Goal: Navigation & Orientation: Find specific page/section

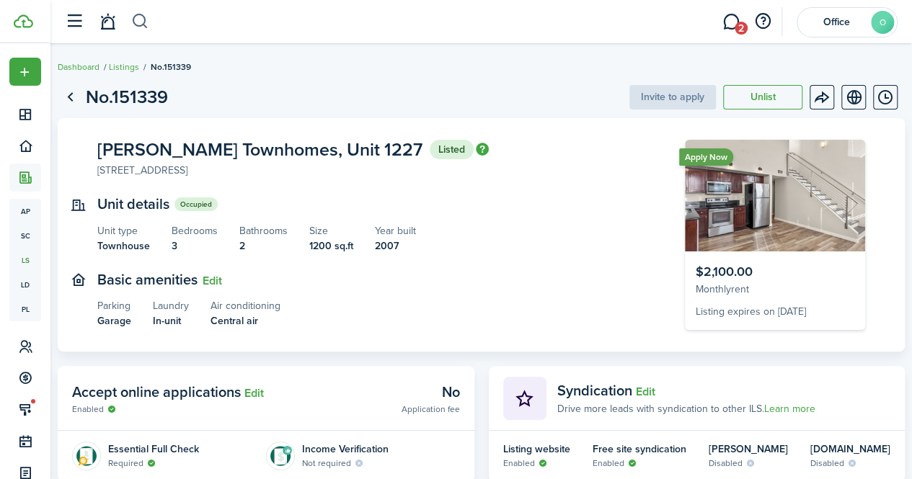
click at [147, 27] on button "button" at bounding box center [140, 21] width 18 height 25
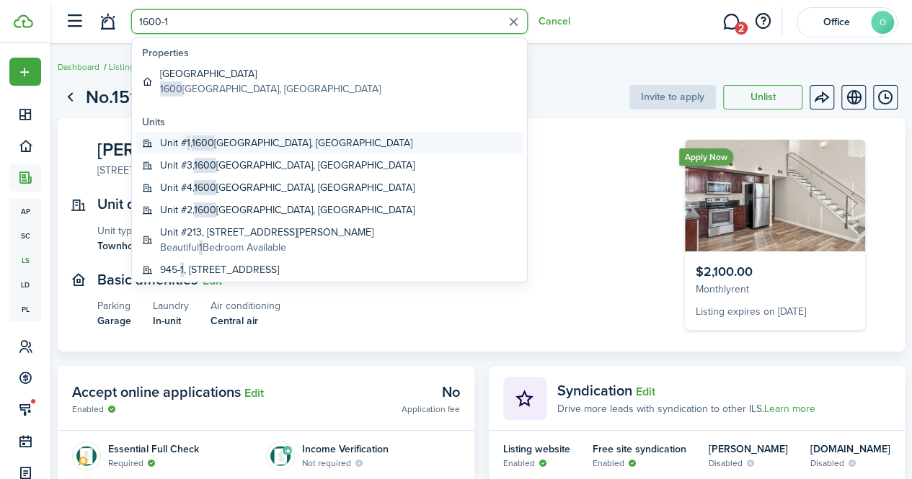
type input "1600-1"
click at [203, 146] on span "1600" at bounding box center [203, 143] width 22 height 15
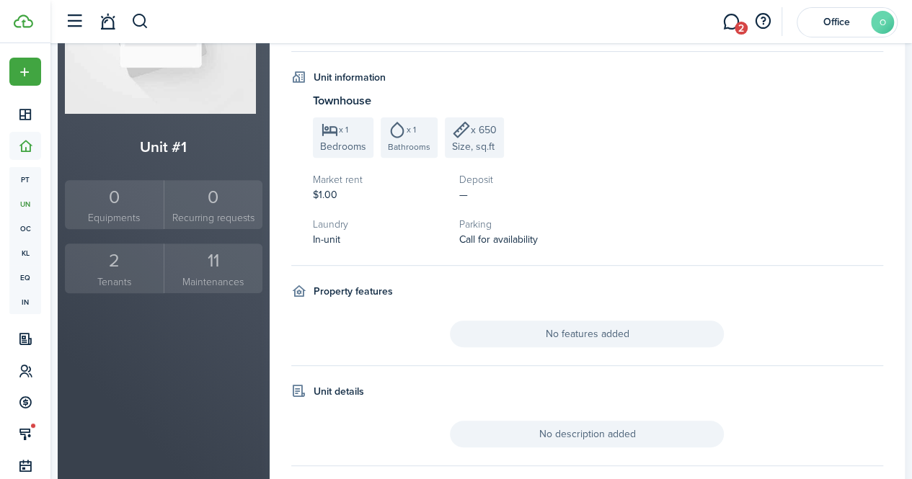
scroll to position [208, 0]
click at [127, 273] on small "Tenants" at bounding box center [114, 280] width 92 height 15
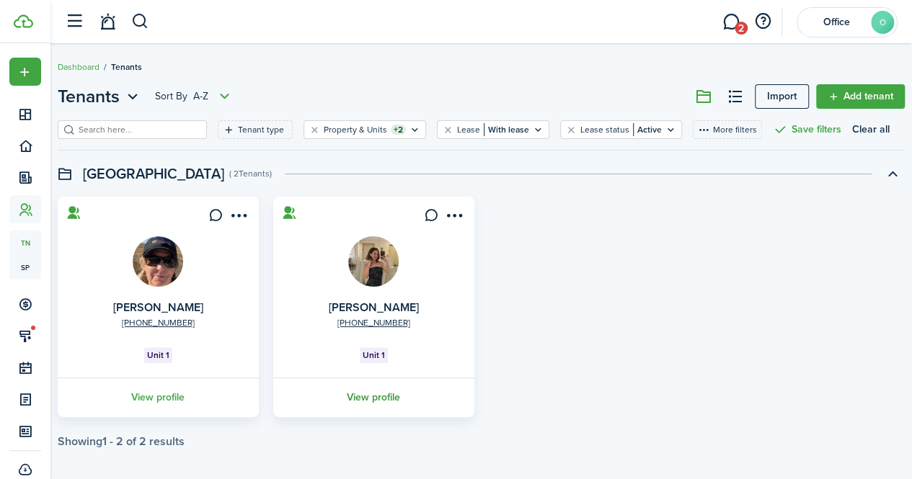
click at [371, 398] on link "View profile" at bounding box center [373, 398] width 205 height 40
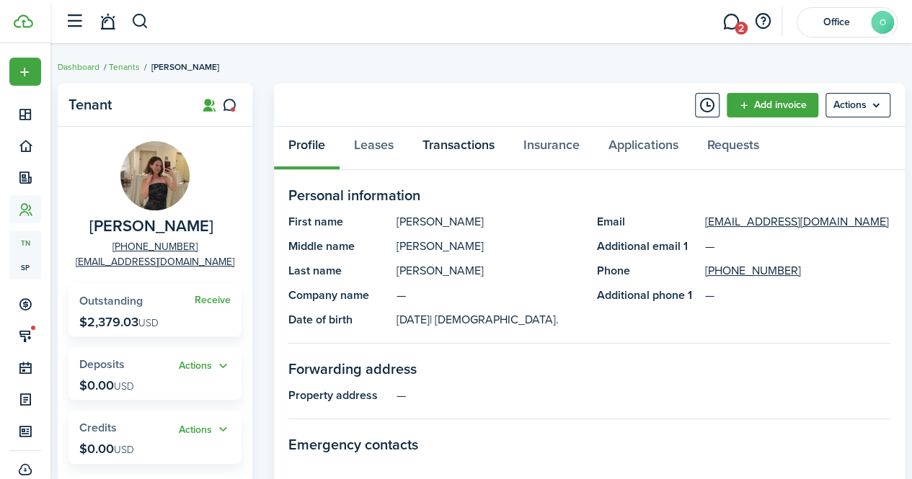
click at [473, 146] on link "Transactions" at bounding box center [458, 148] width 101 height 43
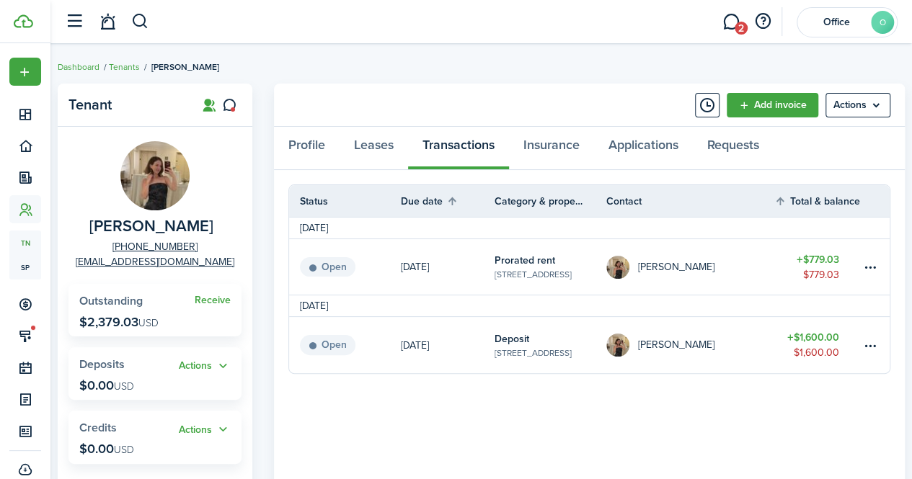
click at [124, 227] on span "Avery Brewer" at bounding box center [151, 227] width 124 height 18
copy span "Avery"
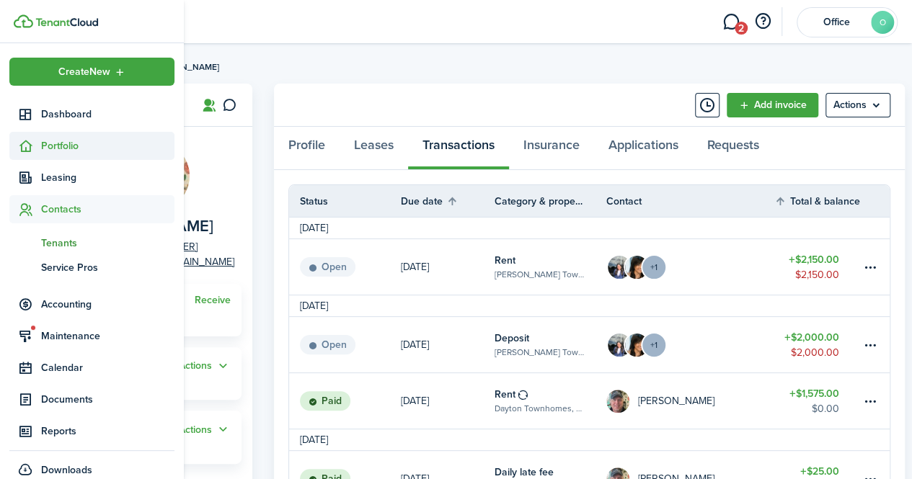
click at [56, 148] on span "Portfolio" at bounding box center [107, 145] width 133 height 15
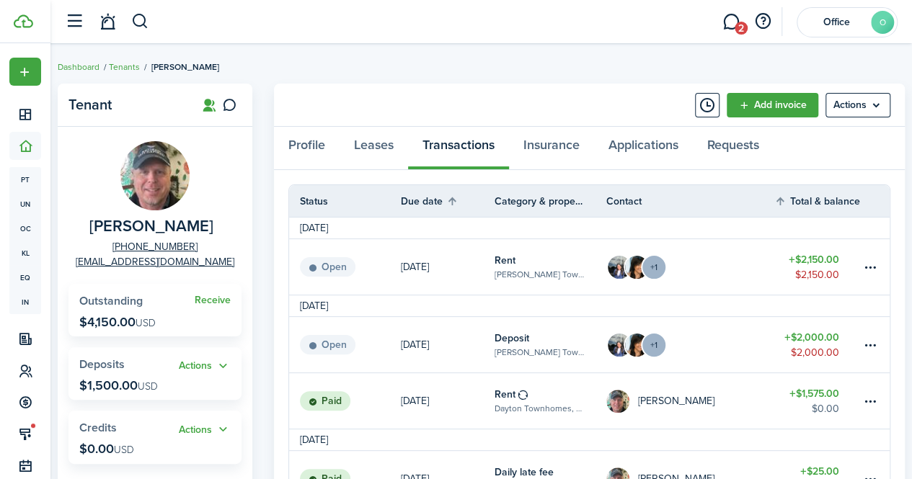
click at [401, 17] on header-wrapper "2 Office O" at bounding box center [478, 21] width 840 height 43
